Goal: Task Accomplishment & Management: Use online tool/utility

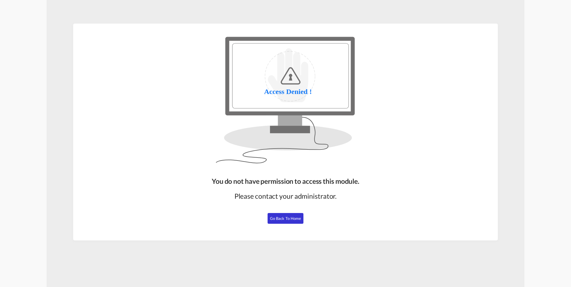
click at [289, 219] on span "Go Back to Home" at bounding box center [285, 218] width 31 height 5
